Goal: Use online tool/utility: Utilize a website feature to perform a specific function

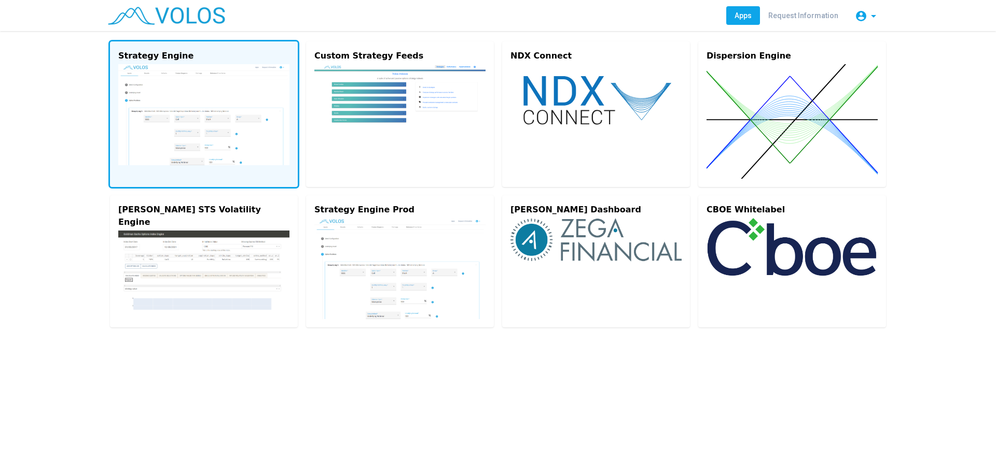
click at [217, 120] on img at bounding box center [203, 114] width 171 height 101
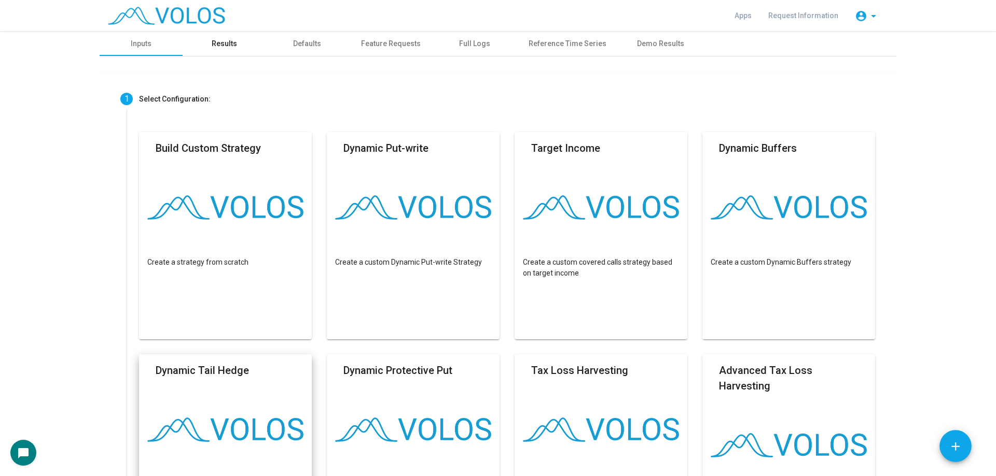
click at [206, 40] on div "Results" at bounding box center [224, 43] width 83 height 25
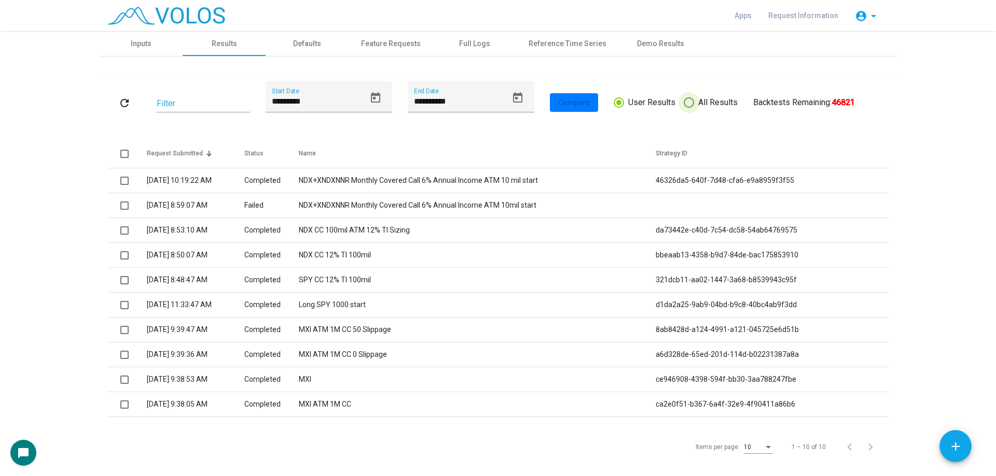
click at [695, 103] on span "All Results" at bounding box center [716, 102] width 44 height 12
type input "*********"
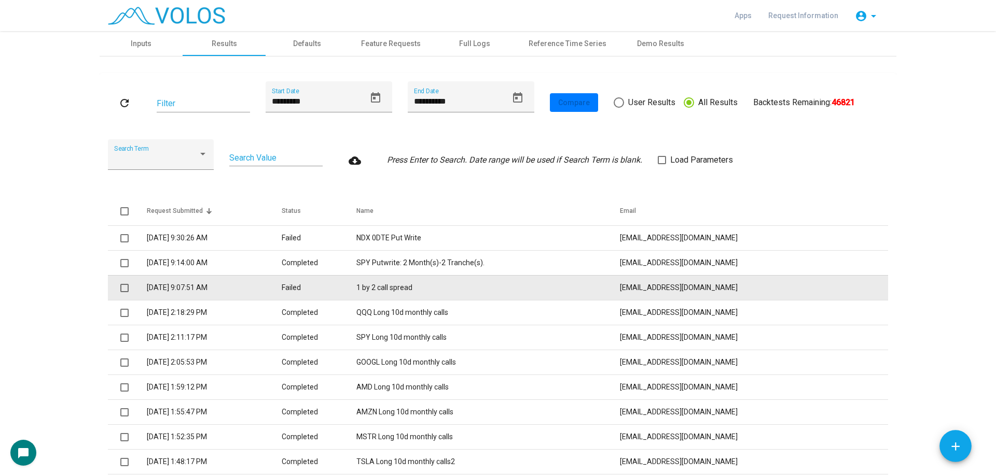
click at [460, 286] on td "1 by 2 call spread" at bounding box center [488, 287] width 264 height 25
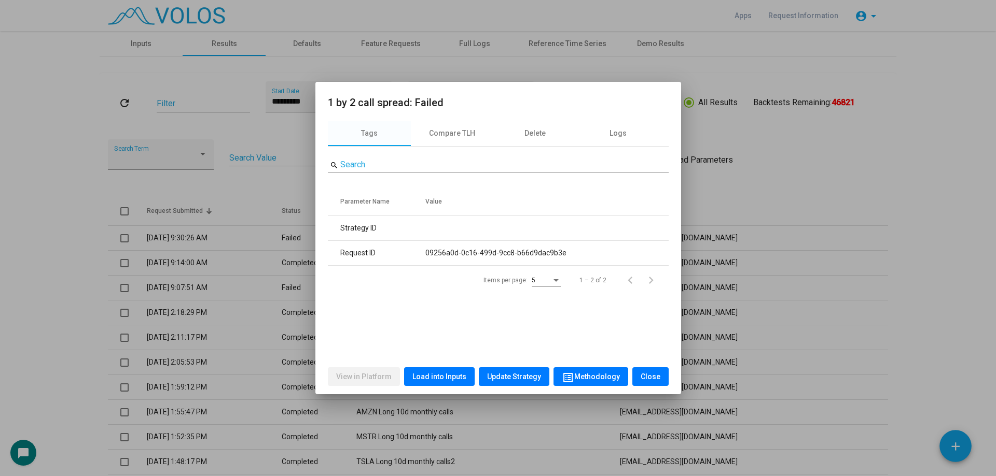
click at [863, 202] on div at bounding box center [498, 238] width 996 height 476
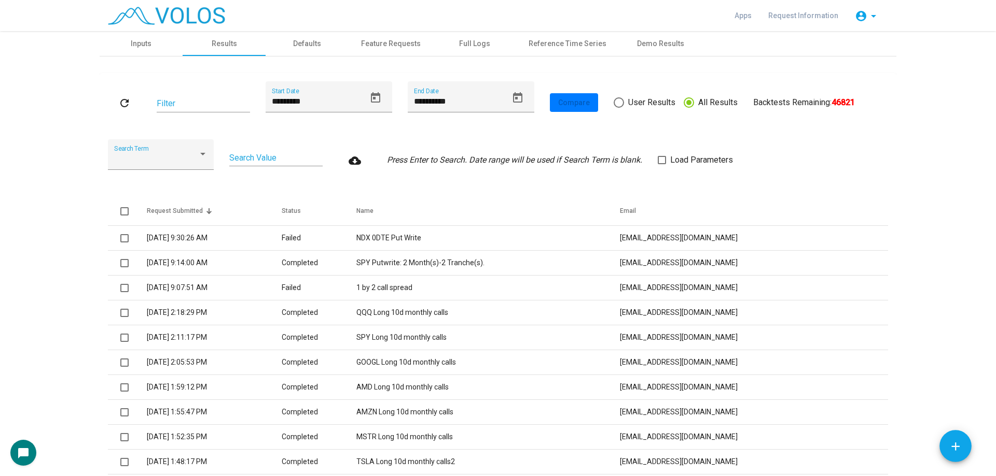
click at [661, 165] on label "Load Parameters" at bounding box center [694, 160] width 75 height 12
click at [113, 99] on button "refresh" at bounding box center [124, 102] width 33 height 19
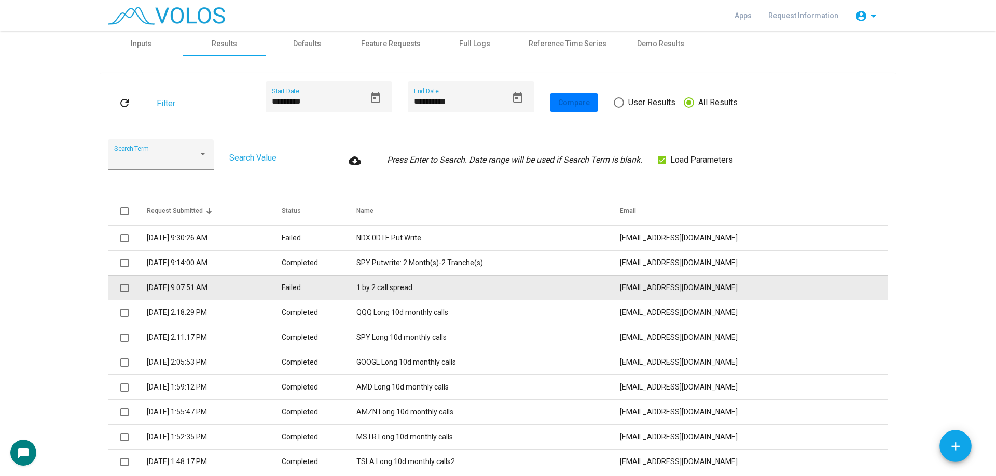
click at [458, 287] on td "1 by 2 call spread" at bounding box center [488, 287] width 264 height 25
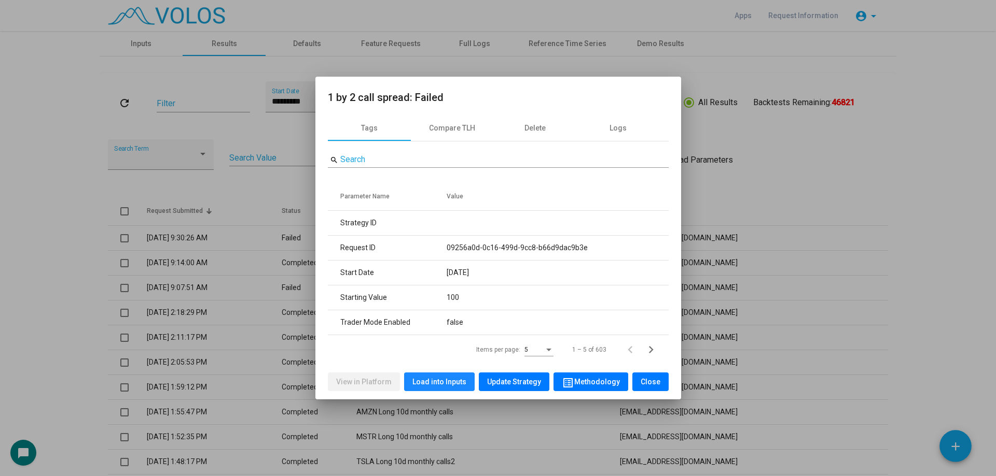
click at [450, 378] on span "Load into Inputs" at bounding box center [439, 382] width 54 height 8
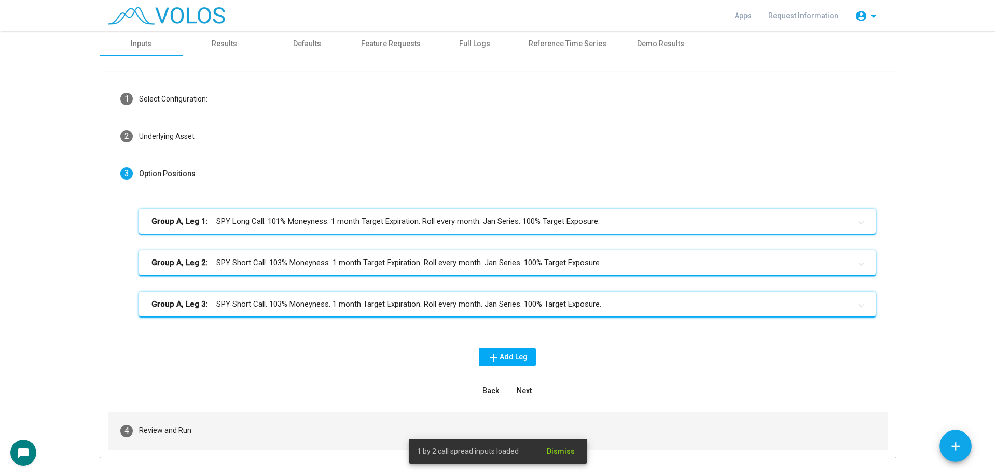
click at [286, 417] on mat-step-header "4 Review and Run" at bounding box center [498, 431] width 780 height 37
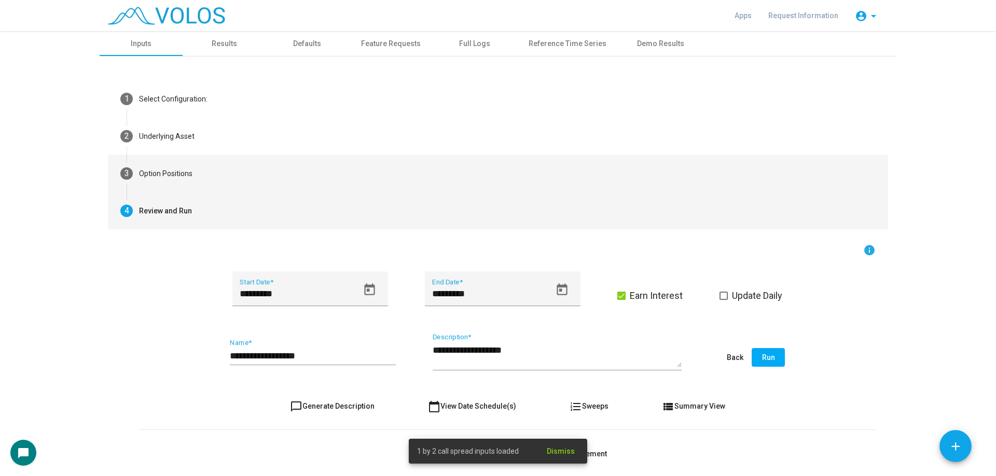
click at [218, 178] on mat-step-header "3 Option Positions" at bounding box center [498, 173] width 780 height 37
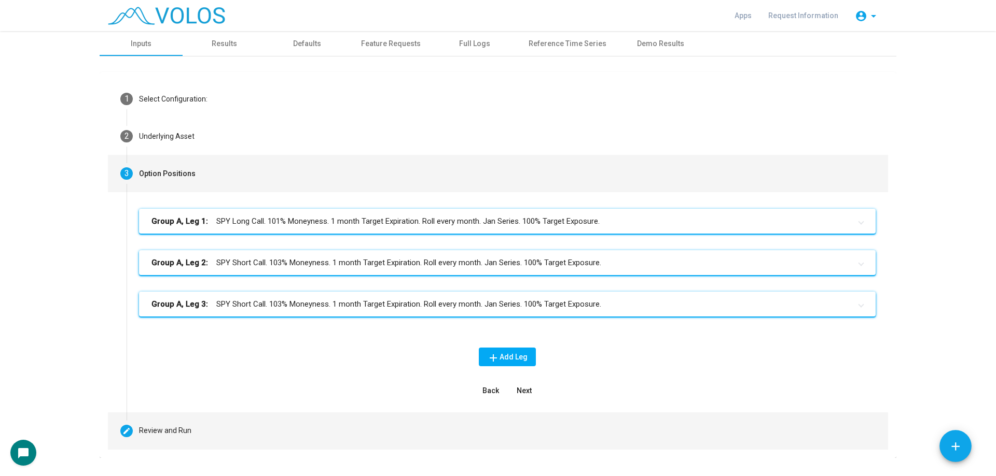
click at [295, 429] on mat-step-header "Editable create Review and Run" at bounding box center [498, 431] width 780 height 37
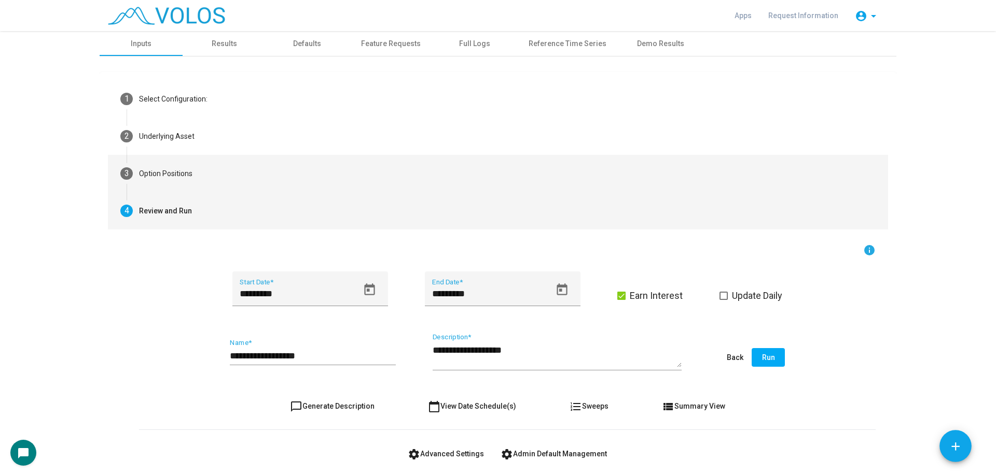
click at [242, 178] on mat-step-header "3 Option Positions" at bounding box center [498, 173] width 780 height 37
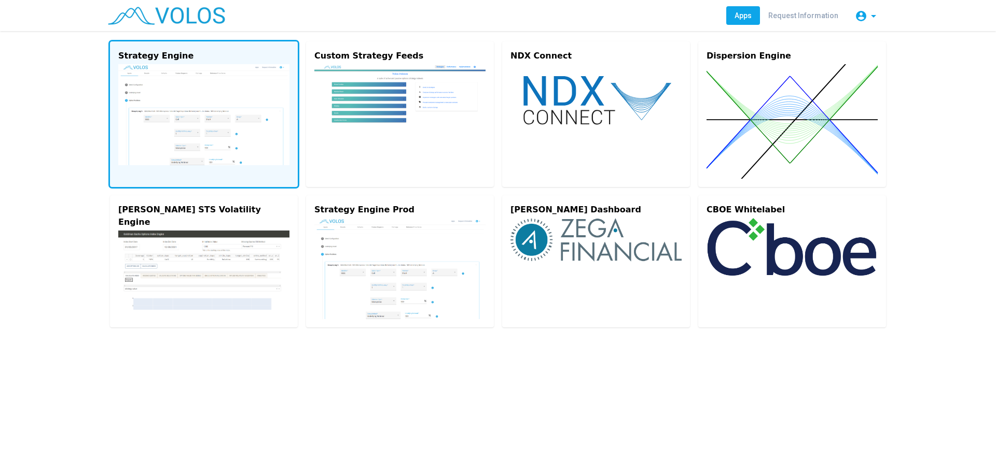
click at [190, 79] on img at bounding box center [203, 114] width 171 height 101
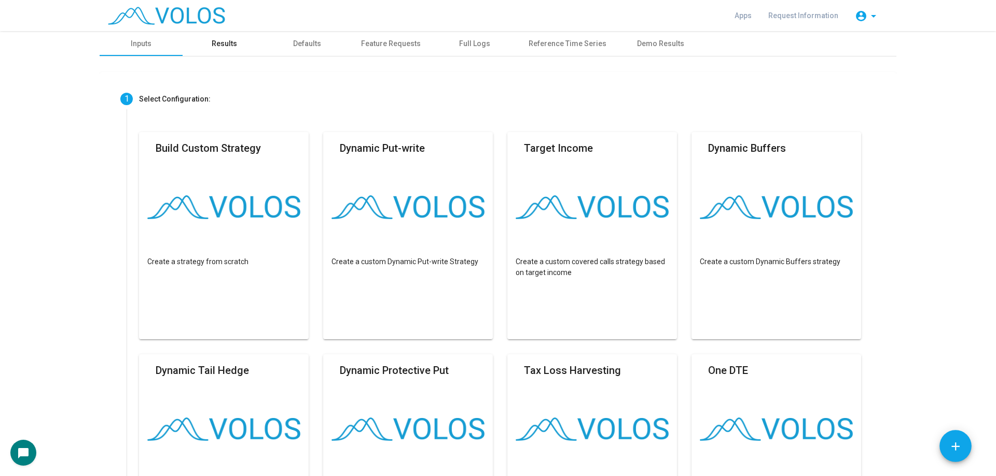
click at [241, 48] on div "Results" at bounding box center [224, 43] width 83 height 25
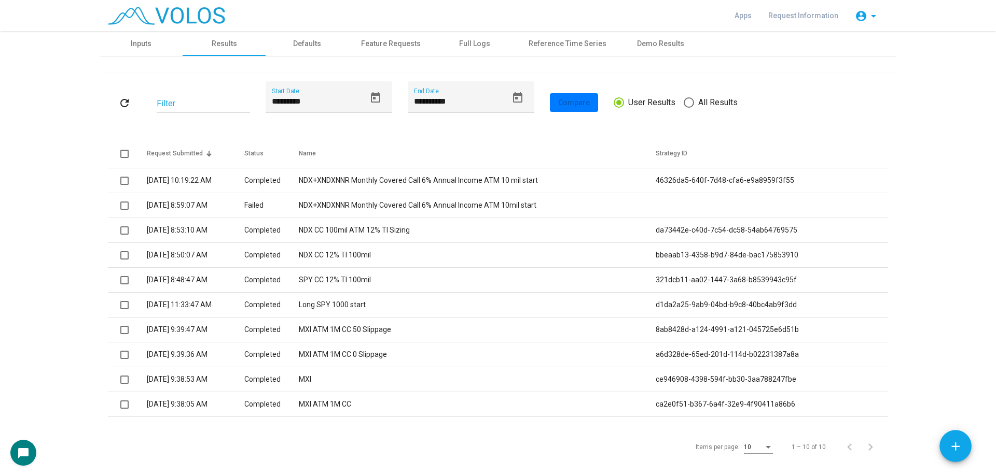
click at [703, 102] on span "All Results" at bounding box center [716, 102] width 44 height 12
type input "*********"
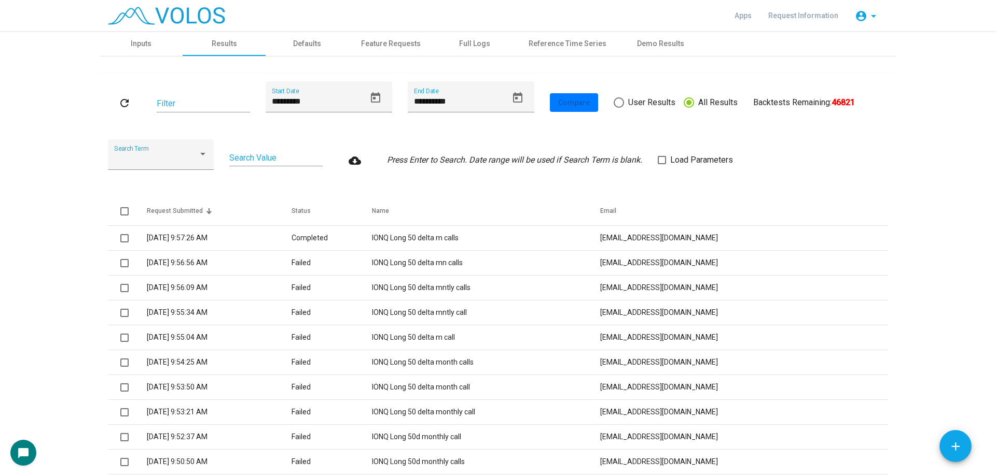
click at [684, 151] on div "Search Term Search Value cloud_download Press Enter to Search. Date range will …" at bounding box center [498, 160] width 780 height 42
click at [648, 158] on div "Search Term Search Value cloud_download Press Enter to Search. Date range will …" at bounding box center [498, 160] width 780 height 42
click at [660, 159] on span at bounding box center [661, 160] width 8 height 8
click at [120, 93] on button "refresh" at bounding box center [124, 102] width 33 height 19
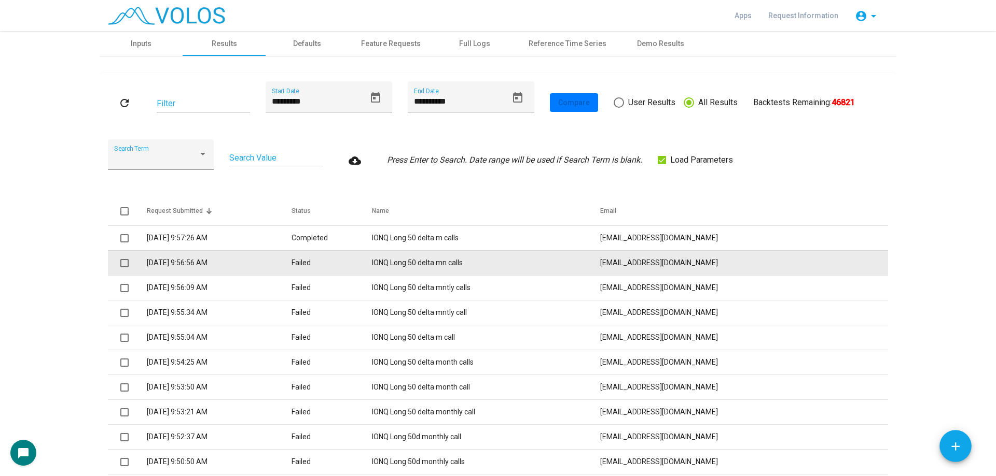
click at [516, 261] on td "IONQ Long 50 delta mn calls" at bounding box center [486, 262] width 228 height 25
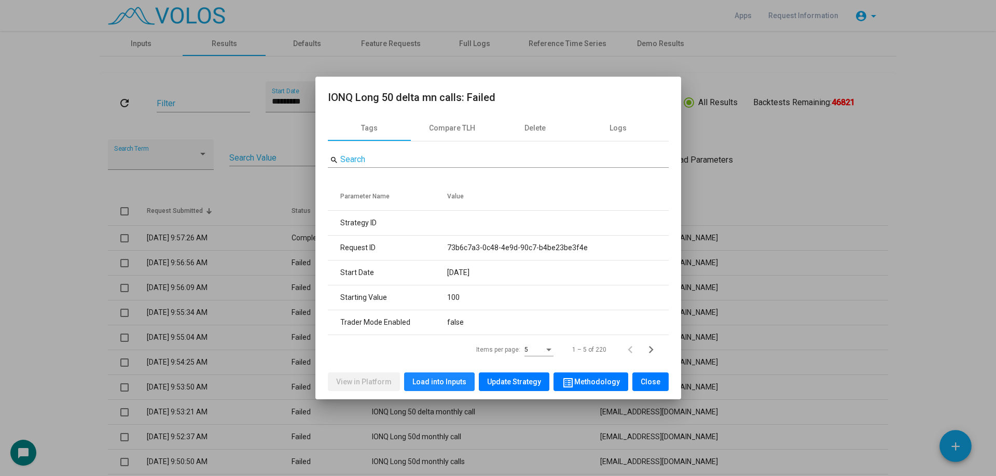
click at [443, 384] on span "Load into Inputs" at bounding box center [439, 382] width 54 height 8
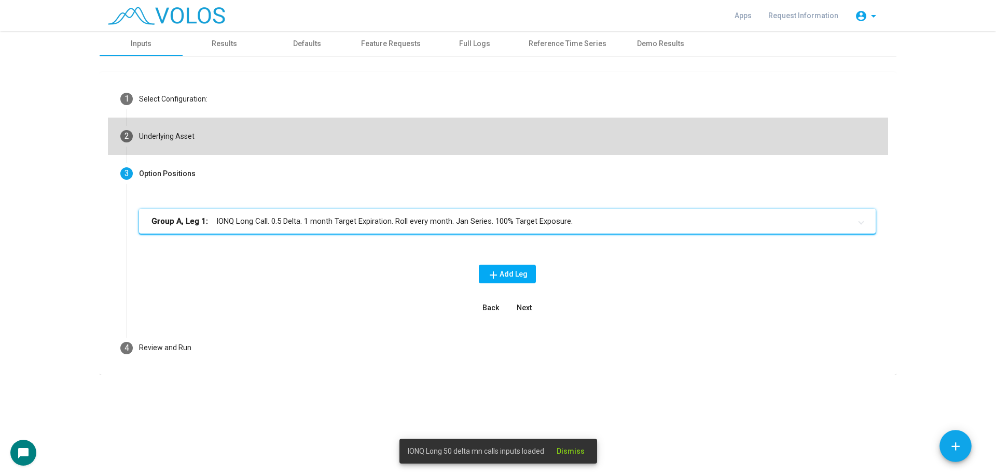
click at [258, 132] on mat-step-header "2 Underlying Asset" at bounding box center [498, 136] width 780 height 37
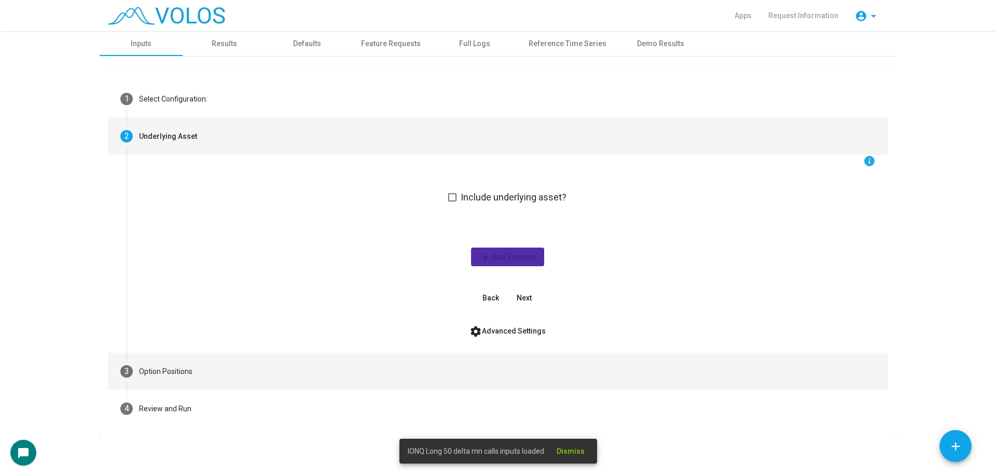
click at [272, 360] on mat-step-header "3 Option Positions" at bounding box center [498, 371] width 780 height 37
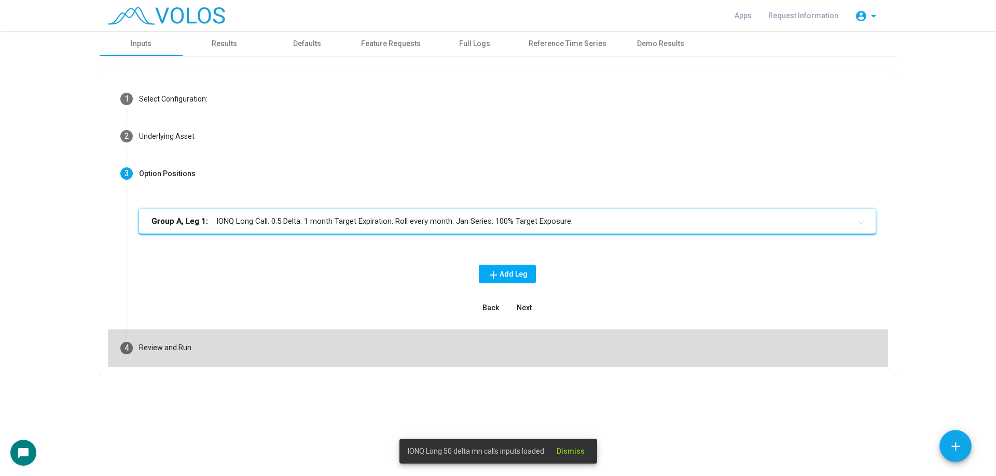
click at [270, 353] on mat-step-header "4 Review and Run" at bounding box center [498, 348] width 780 height 37
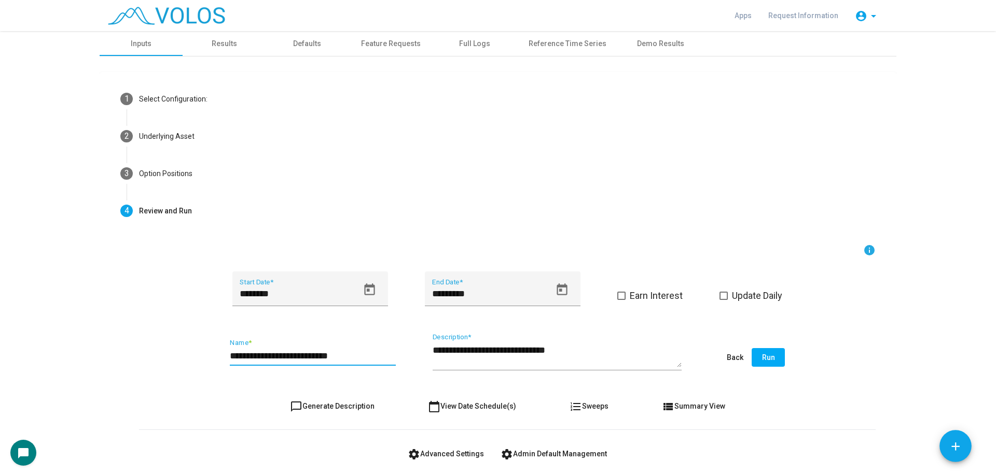
drag, startPoint x: 241, startPoint y: 356, endPoint x: 213, endPoint y: 349, distance: 29.3
click at [213, 349] on div "**********" at bounding box center [507, 358] width 736 height 49
click at [361, 342] on div "**********" at bounding box center [313, 352] width 166 height 26
click at [207, 46] on div "Results" at bounding box center [224, 43] width 83 height 25
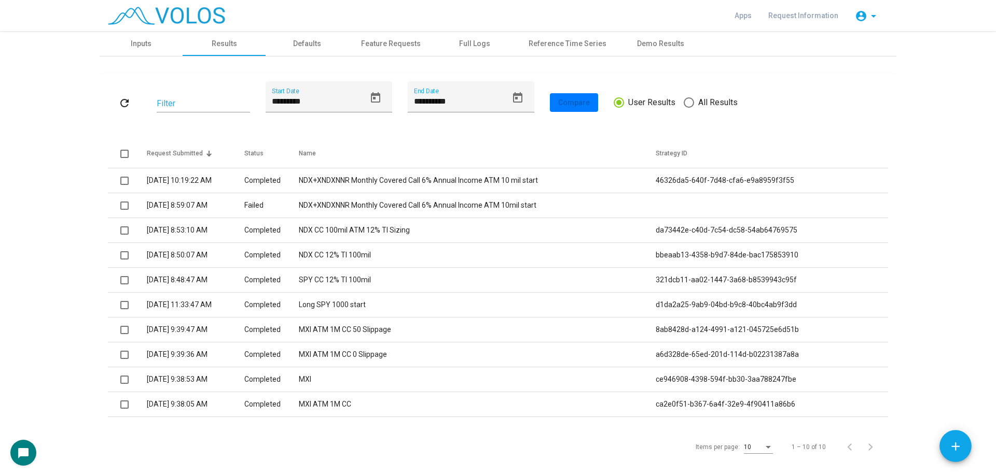
click at [694, 102] on span "All Results" at bounding box center [716, 102] width 44 height 12
type input "*********"
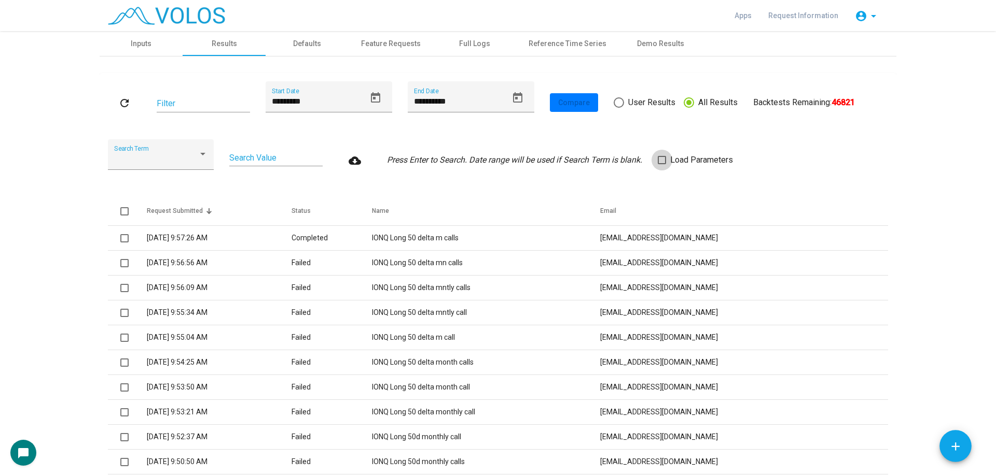
click at [657, 164] on span at bounding box center [661, 160] width 8 height 8
click at [127, 97] on mat-icon "refresh" at bounding box center [124, 103] width 12 height 12
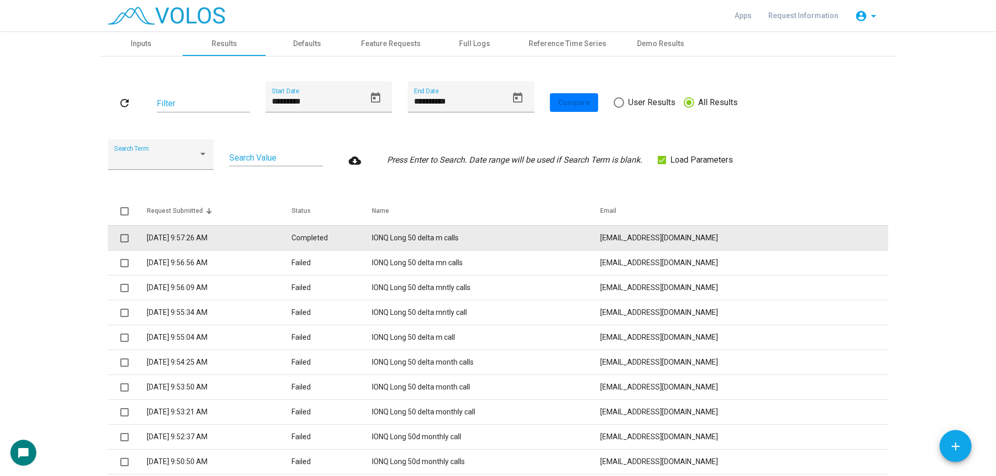
click at [492, 248] on td "IONQ Long 50 delta m calls" at bounding box center [486, 238] width 228 height 25
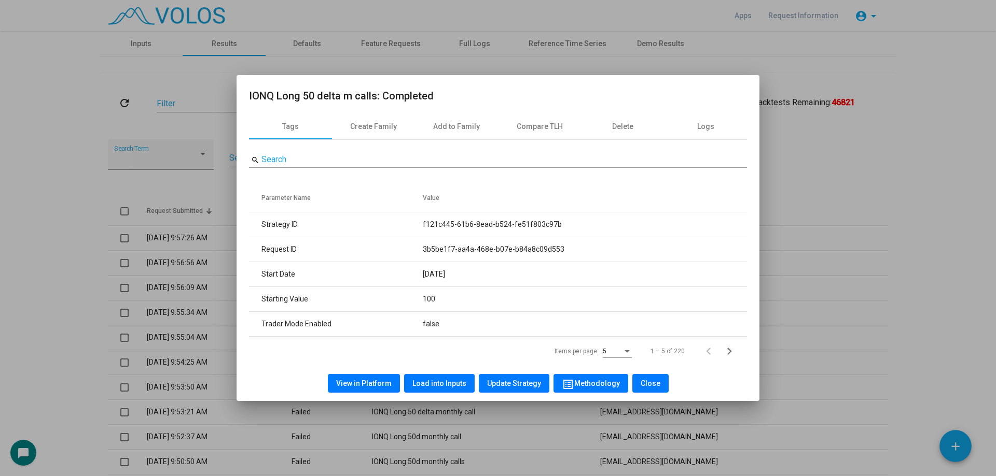
click at [847, 251] on div at bounding box center [498, 238] width 996 height 476
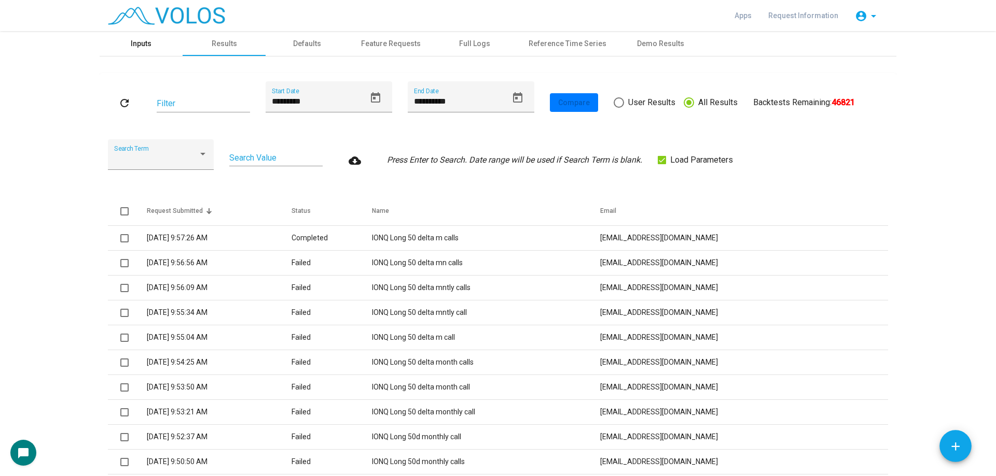
click at [150, 51] on div "Inputs" at bounding box center [141, 43] width 83 height 25
